Goal: Information Seeking & Learning: Find specific page/section

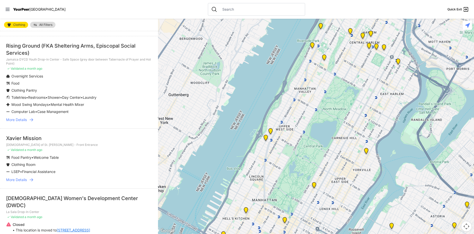
scroll to position [203, 0]
click at [19, 179] on span "More Details" at bounding box center [16, 179] width 21 height 5
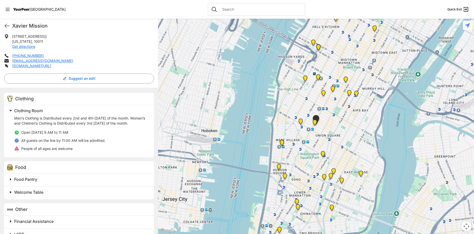
scroll to position [119, 0]
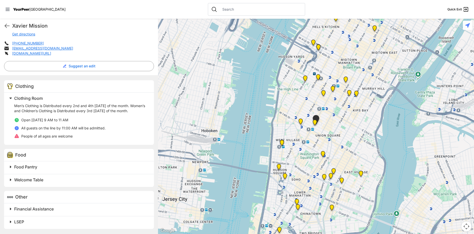
drag, startPoint x: 30, startPoint y: 167, endPoint x: 33, endPoint y: 168, distance: 3.3
click at [30, 167] on span "Food Pantry" at bounding box center [25, 166] width 23 height 5
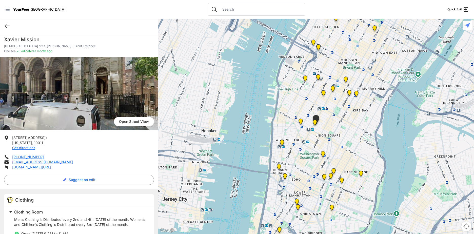
click at [5, 7] on nav "YourPeer [GEOGRAPHIC_DATA] Quick Exit" at bounding box center [237, 9] width 474 height 19
click at [6, 10] on icon at bounding box center [7, 9] width 5 height 5
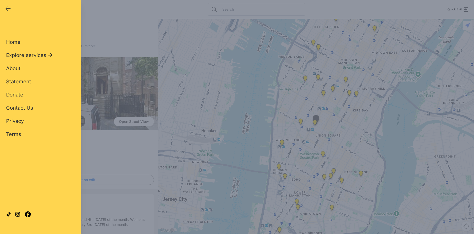
click at [119, 145] on div "Close panel YourPeer [GEOGRAPHIC_DATA] Quick Exit Single Adult Families Soup Ki…" at bounding box center [237, 117] width 474 height 234
click at [111, 81] on div "Close panel YourPeer [GEOGRAPHIC_DATA] Quick Exit Single Adult Families Soup Ki…" at bounding box center [237, 117] width 474 height 234
click at [8, 7] on icon "button" at bounding box center [8, 9] width 6 height 6
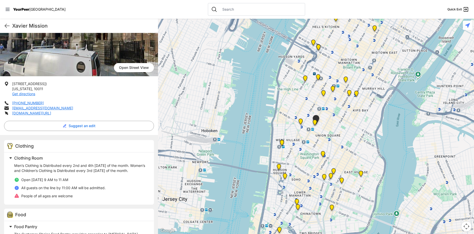
scroll to position [6, 0]
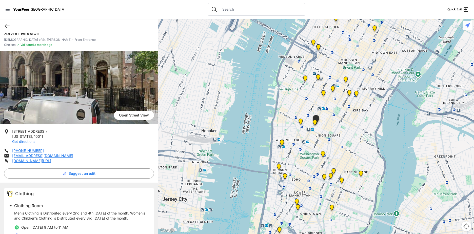
click at [0, 186] on html "View map Close panel YourPeer [GEOGRAPHIC_DATA] Quick Exit Single Adult Familie…" at bounding box center [237, 117] width 474 height 234
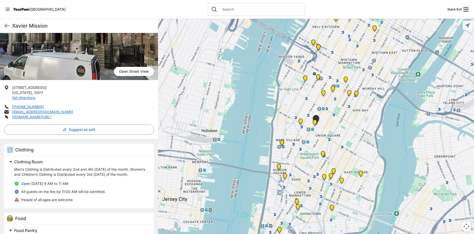
scroll to position [51, 0]
